Goal: Task Accomplishment & Management: Manage account settings

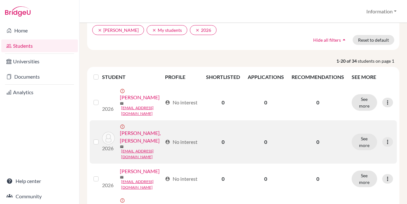
scroll to position [64, 0]
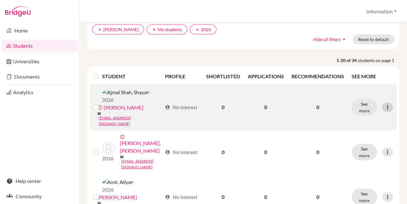
click at [384, 104] on icon at bounding box center [387, 107] width 6 height 6
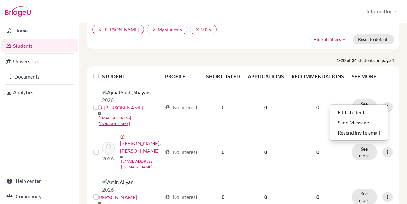
click at [385, 72] on th "SEE MORE" at bounding box center [372, 76] width 49 height 15
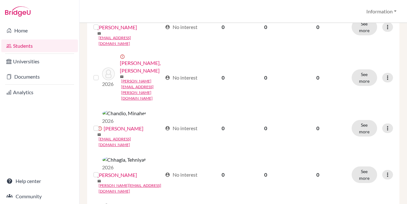
scroll to position [286, 0]
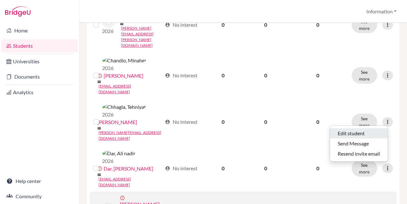
click at [372, 131] on button "Edit student" at bounding box center [359, 133] width 58 height 10
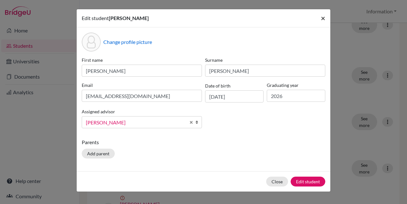
drag, startPoint x: 323, startPoint y: 17, endPoint x: 333, endPoint y: 35, distance: 20.4
click at [322, 17] on span "×" at bounding box center [323, 17] width 4 height 9
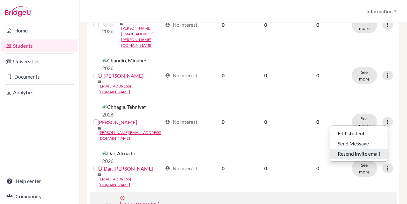
click at [370, 153] on button "Resend invite email" at bounding box center [359, 153] width 58 height 10
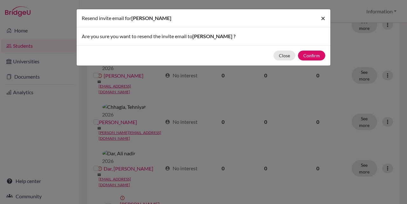
click at [328, 17] on button "×" at bounding box center [323, 18] width 15 height 18
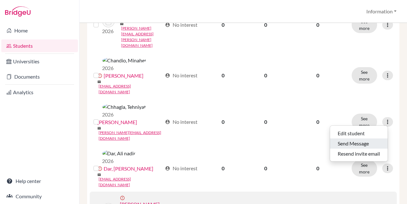
click at [359, 141] on button "Send Message" at bounding box center [359, 143] width 58 height 10
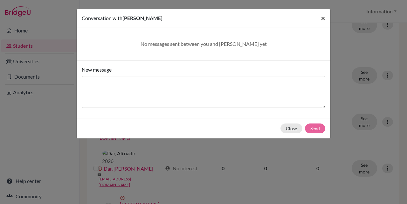
click at [322, 18] on span "×" at bounding box center [323, 17] width 4 height 9
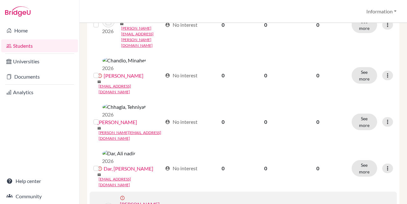
click at [0, 0] on input "checkbox" at bounding box center [0, 0] width 0 height 0
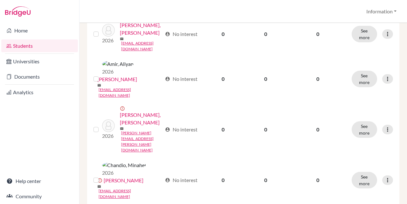
scroll to position [265, 0]
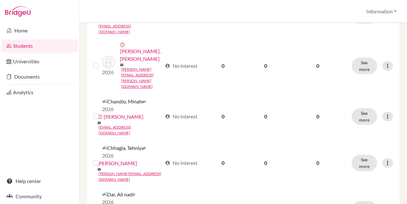
click at [0, 0] on input "checkbox" at bounding box center [0, 0] width 0 height 0
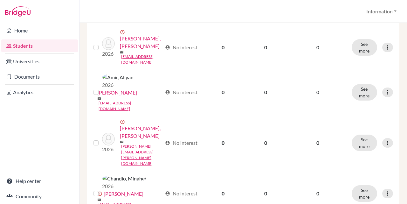
scroll to position [118, 0]
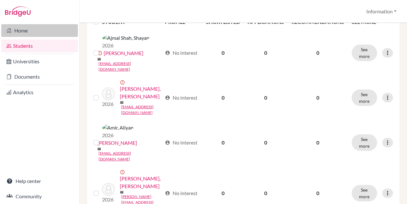
click at [18, 33] on link "Home" at bounding box center [39, 30] width 77 height 13
